Goal: Task Accomplishment & Management: Manage account settings

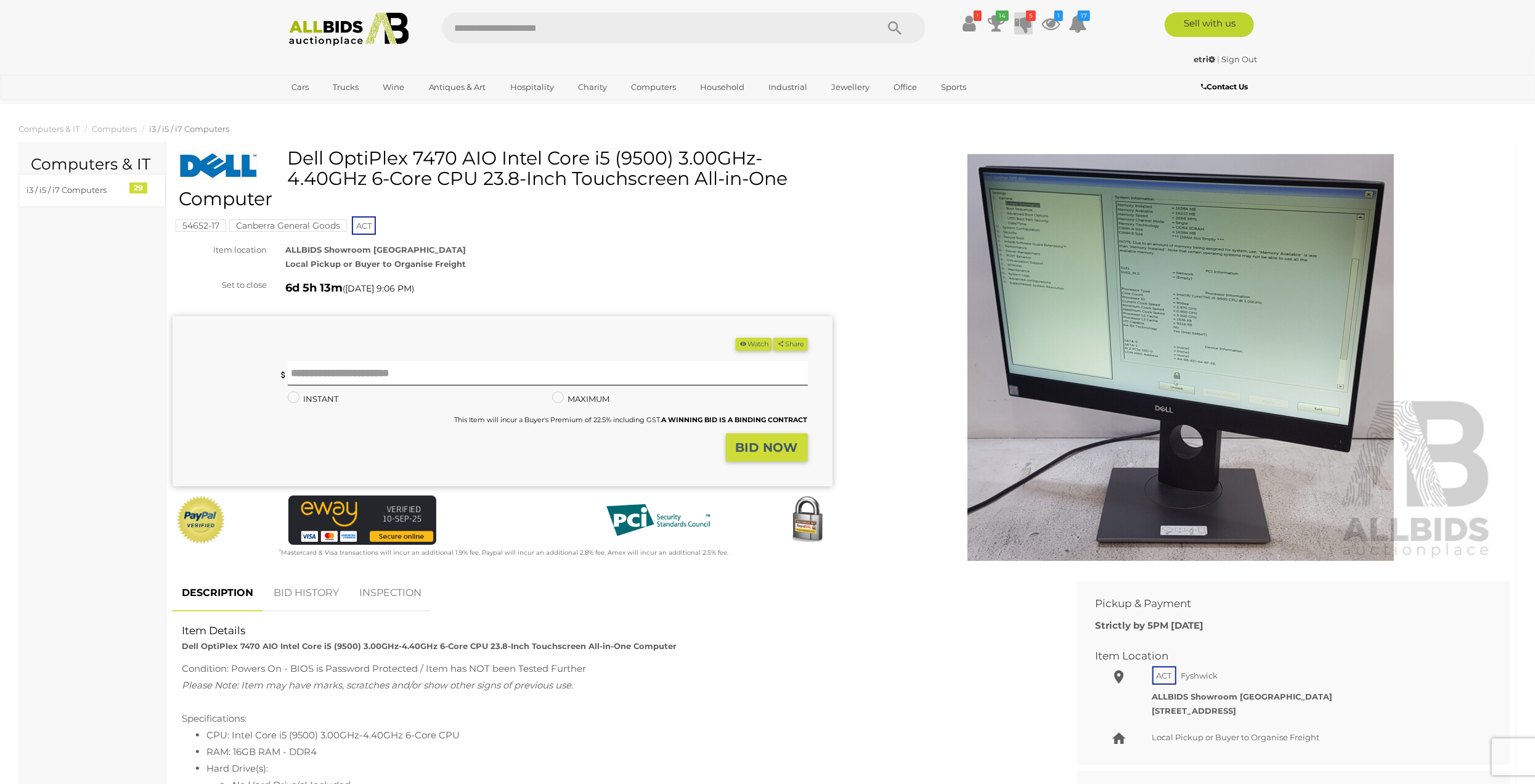
click at [362, 27] on icon at bounding box center [1023, 23] width 17 height 22
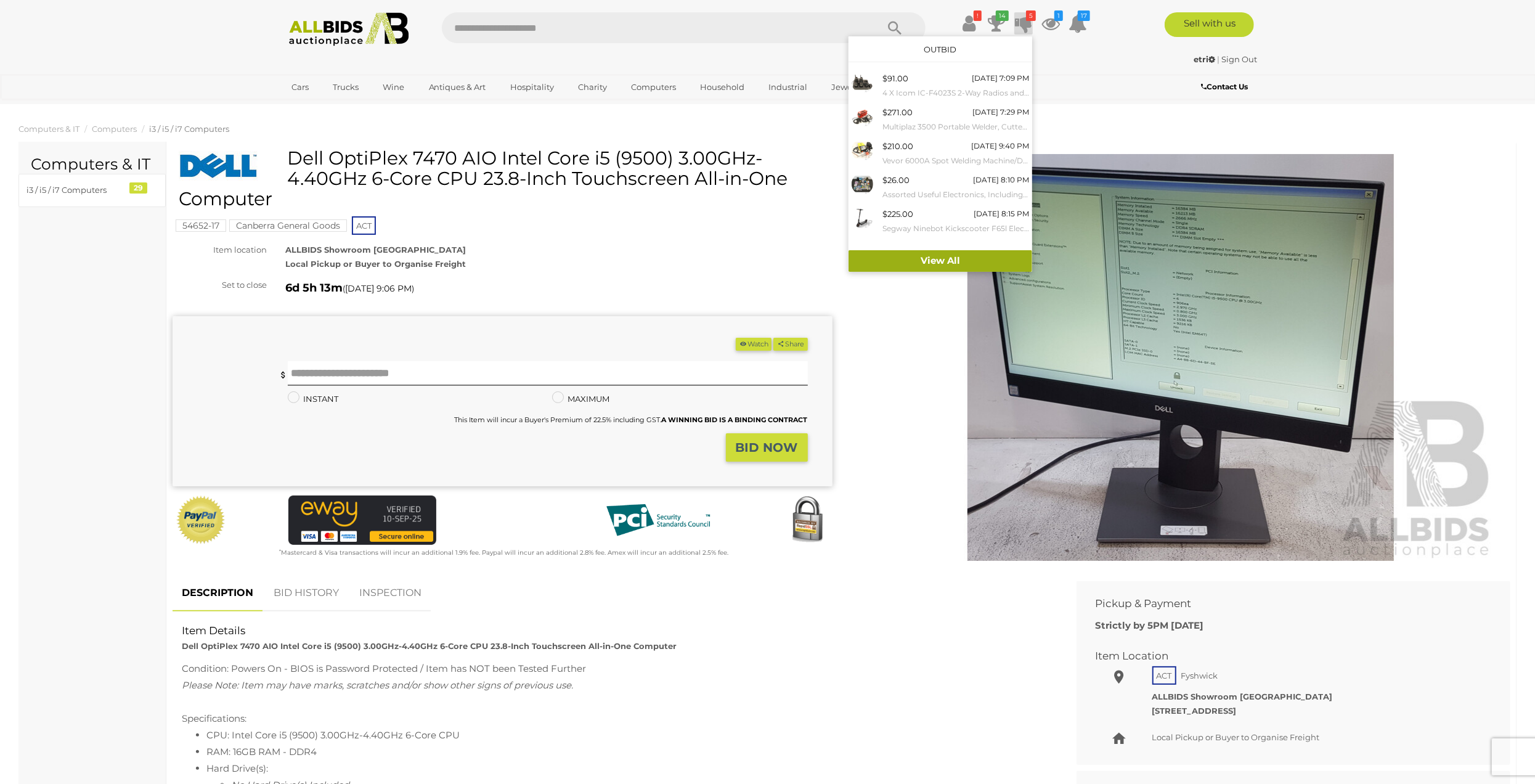
click at [362, 118] on link "View All" at bounding box center [940, 261] width 184 height 22
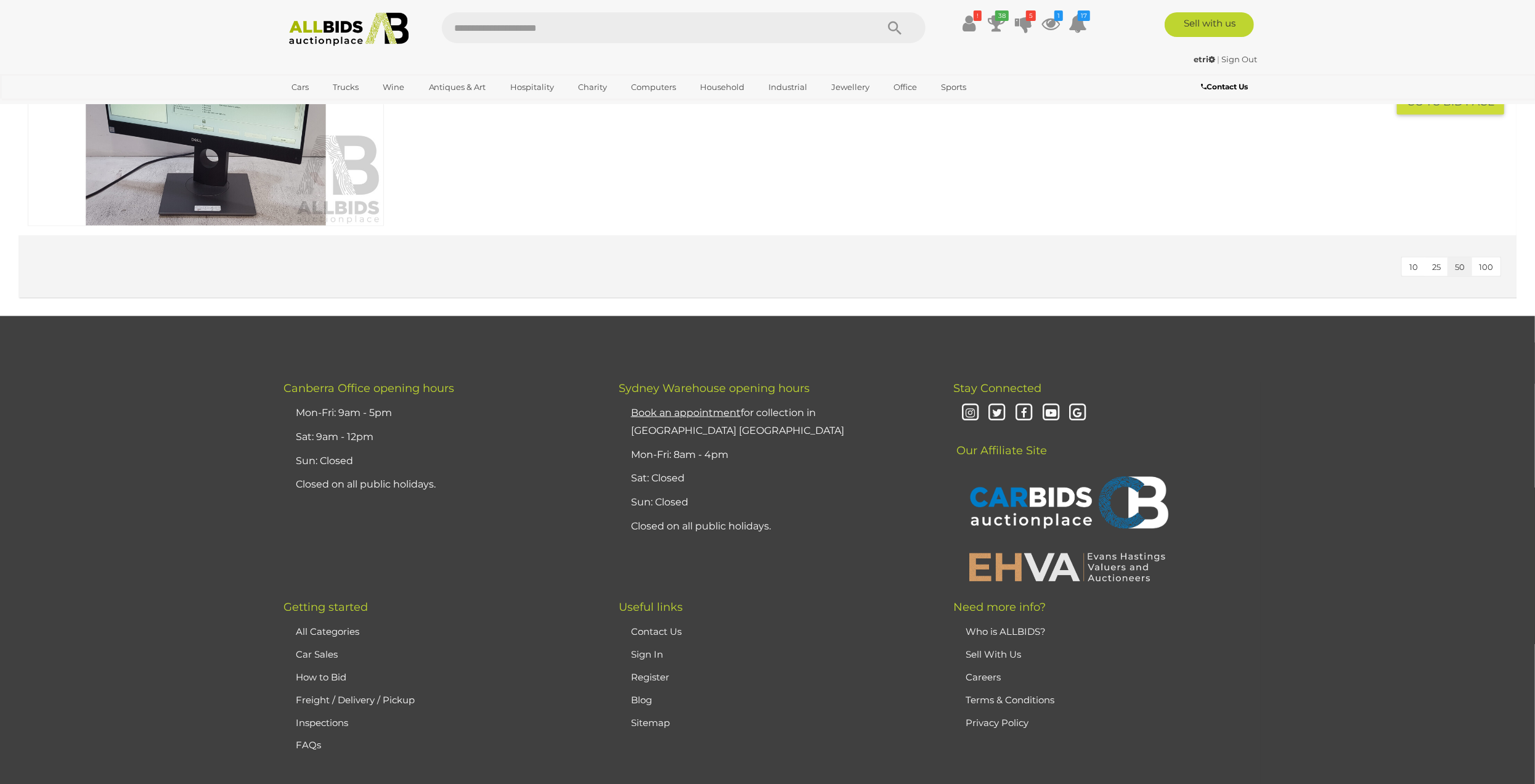
scroll to position [10867, 0]
